Goal: Information Seeking & Learning: Check status

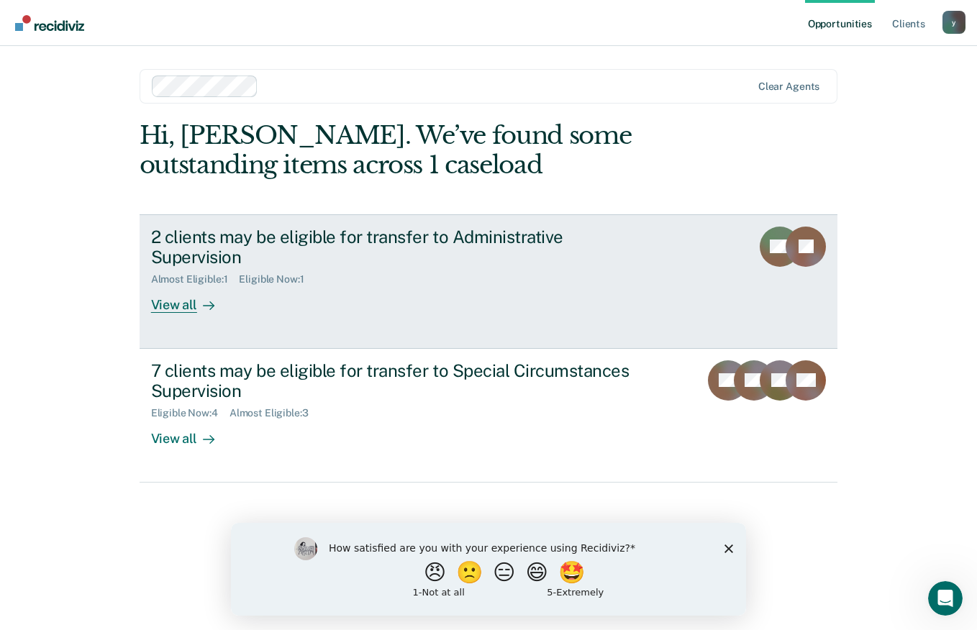
click at [599, 268] on div "Almost Eligible : 1 Eligible Now : 1" at bounding box center [403, 277] width 505 height 18
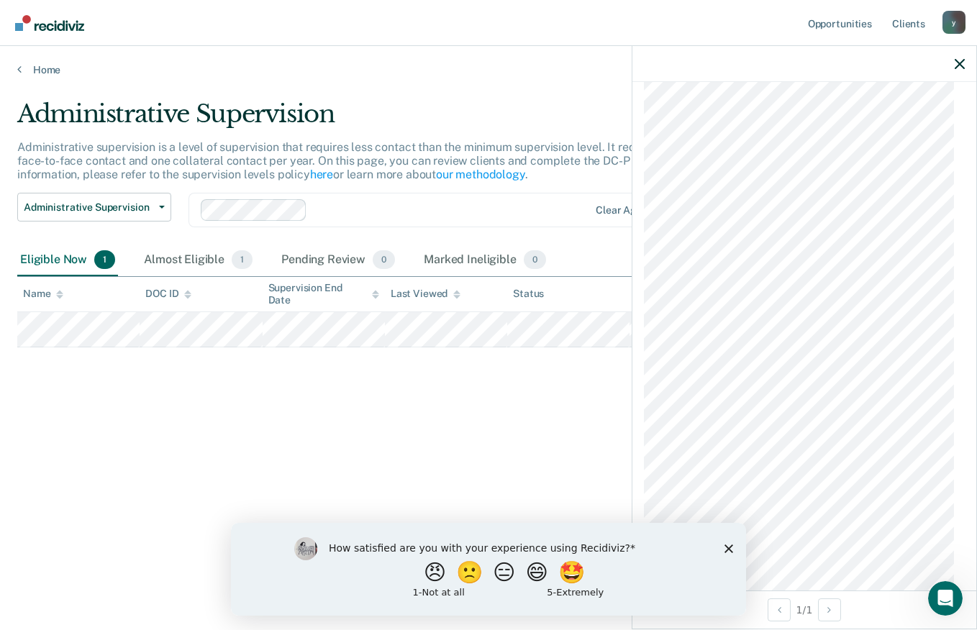
scroll to position [934, 0]
click at [296, 421] on div "Administrative Supervision Administrative supervision is a level of supervision…" at bounding box center [488, 310] width 942 height 423
click at [965, 66] on div at bounding box center [804, 64] width 344 height 36
click at [959, 61] on icon "button" at bounding box center [960, 64] width 10 height 10
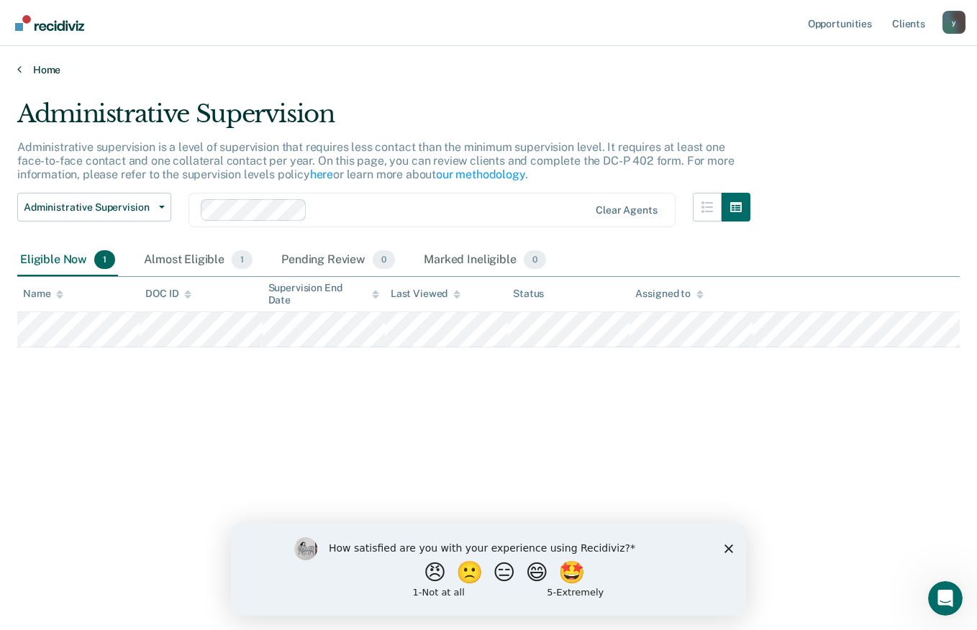
click at [38, 73] on link "Home" at bounding box center [488, 69] width 942 height 13
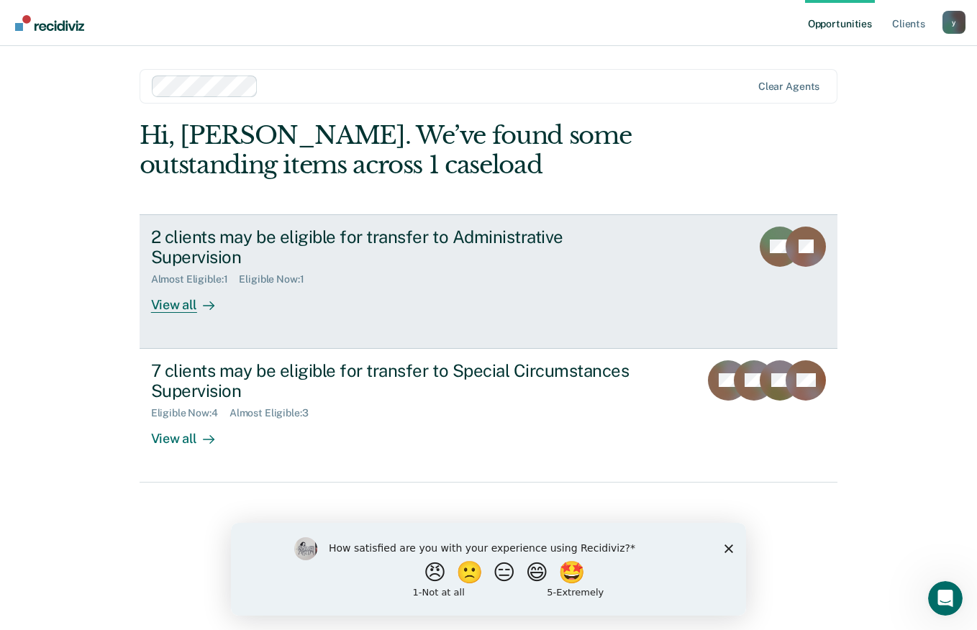
click at [194, 286] on div "View all" at bounding box center [191, 300] width 81 height 28
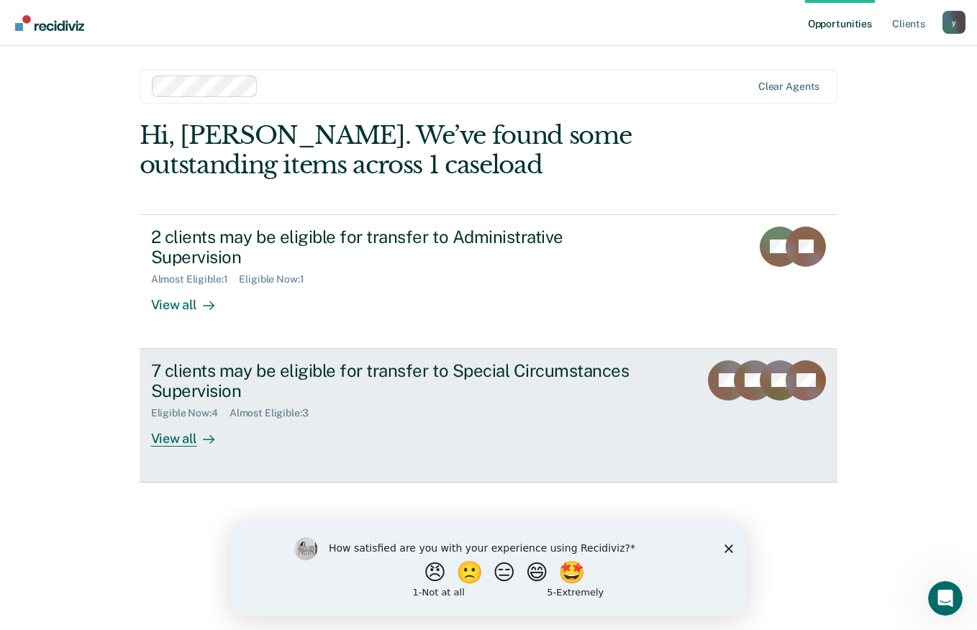
click at [204, 431] on div at bounding box center [205, 439] width 17 height 17
